Goal: Navigation & Orientation: Find specific page/section

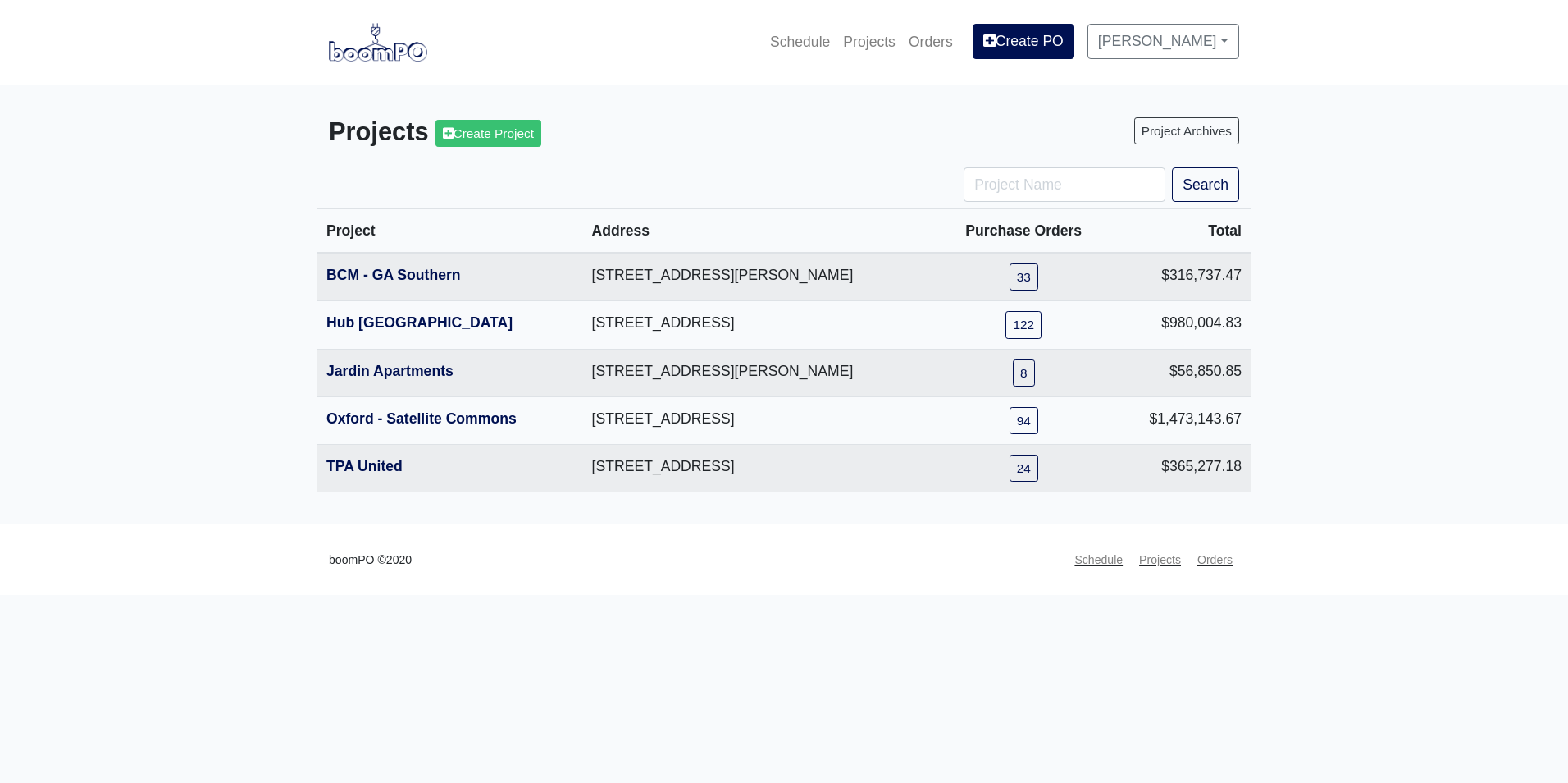
click at [1118, 595] on html "Schedule Projects Orders Create PO [PERSON_NAME] Settings Profile Log Out Proje…" at bounding box center [784, 297] width 1568 height 595
click at [1480, 452] on main "Projects Create Project Project Archives Search Project Address Purchase Orders…" at bounding box center [784, 304] width 1568 height 440
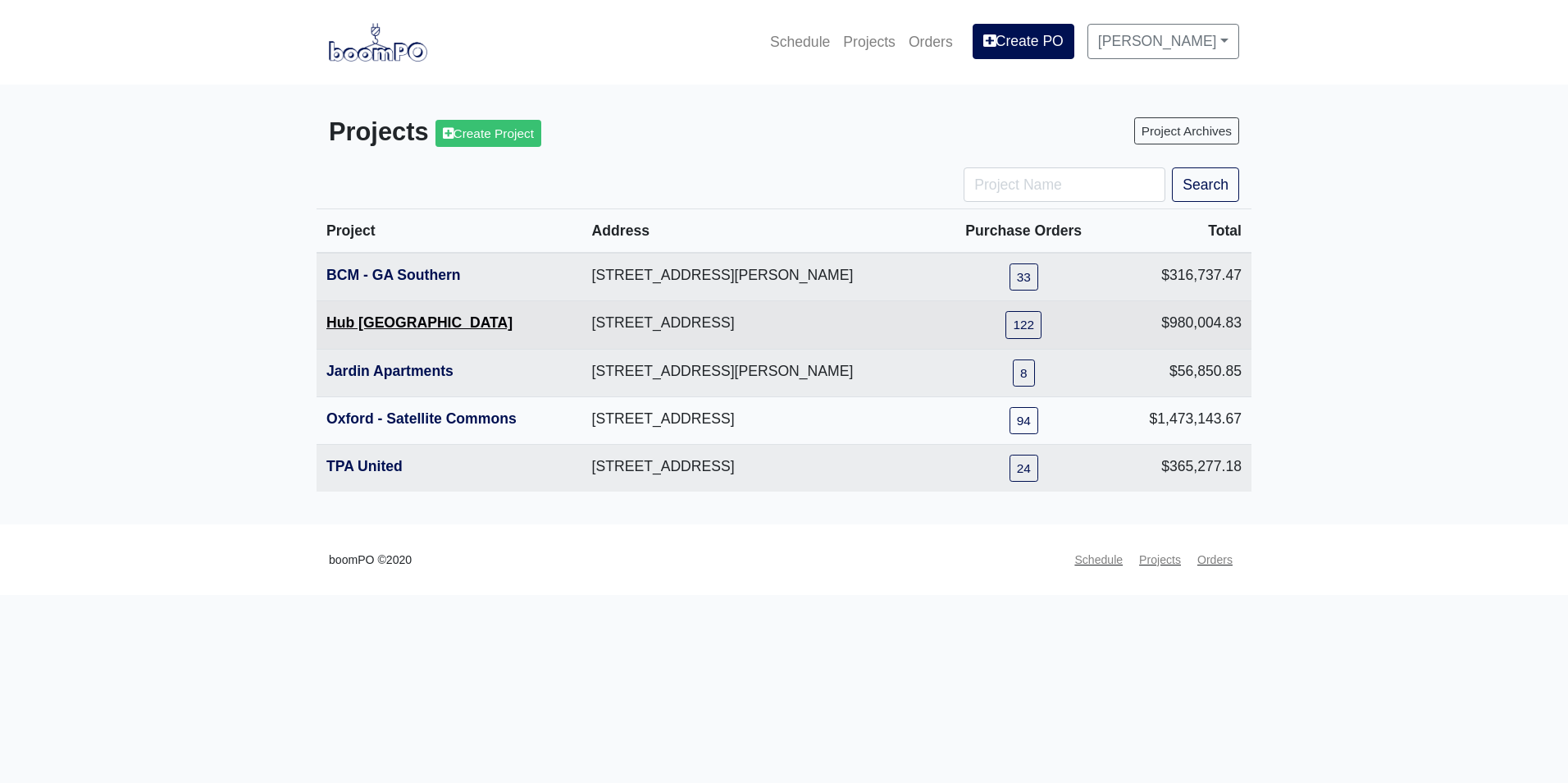
click at [368, 331] on link "Hub [GEOGRAPHIC_DATA]" at bounding box center [419, 322] width 186 height 16
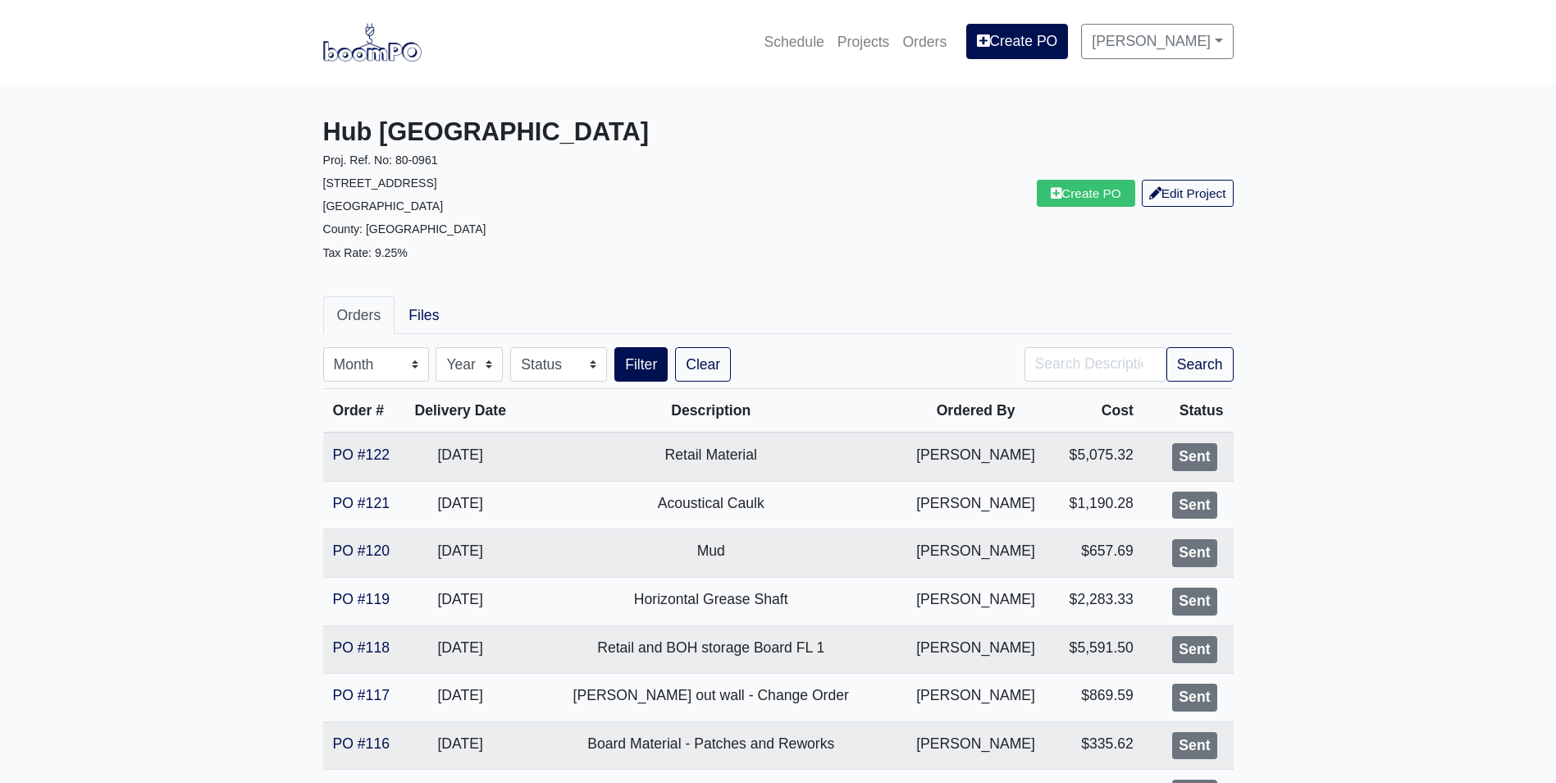
click at [383, 57] on img at bounding box center [372, 42] width 98 height 38
